Goal: Navigation & Orientation: Find specific page/section

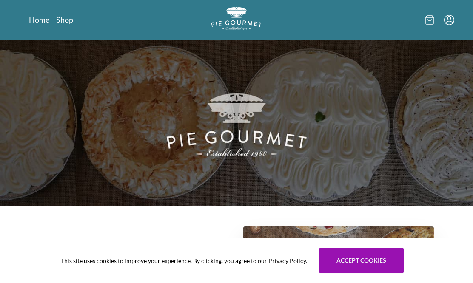
click at [466, 191] on img at bounding box center [236, 123] width 473 height 167
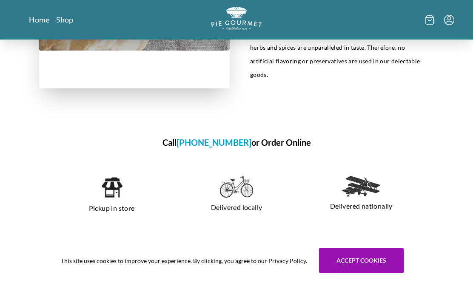
scroll to position [463, 0]
click at [66, 21] on link "Shop" at bounding box center [64, 19] width 17 height 10
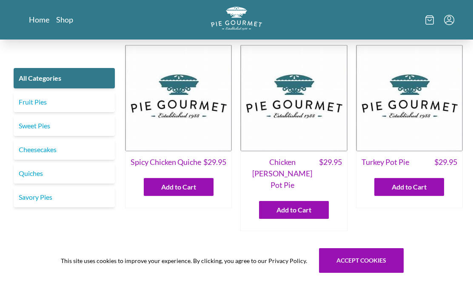
click at [34, 174] on link "Quiches" at bounding box center [64, 173] width 101 height 20
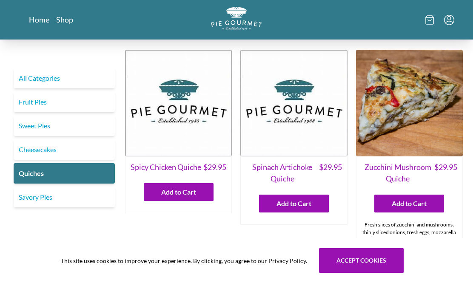
click at [41, 200] on link "Savory Pies" at bounding box center [64, 197] width 101 height 20
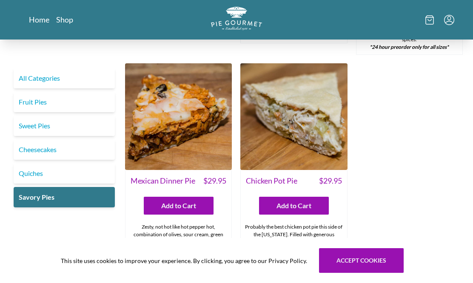
scroll to position [420, 0]
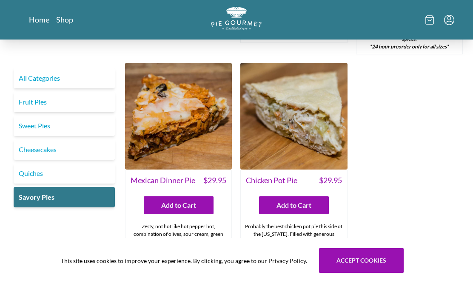
click at [28, 130] on link "Sweet Pies" at bounding box center [64, 126] width 101 height 20
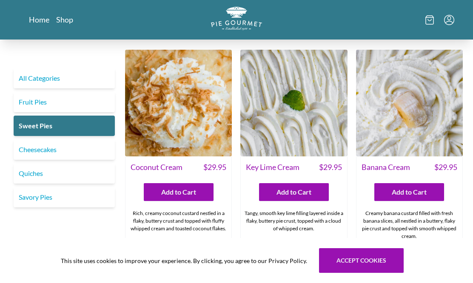
click at [29, 104] on link "Fruit Pies" at bounding box center [64, 102] width 101 height 20
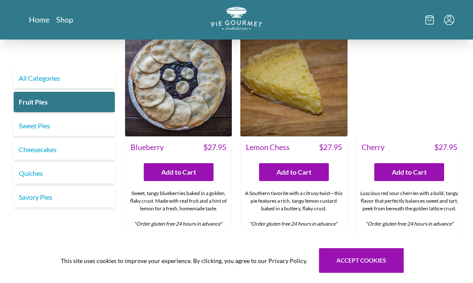
scroll to position [19, 0]
